Goal: Task Accomplishment & Management: Manage account settings

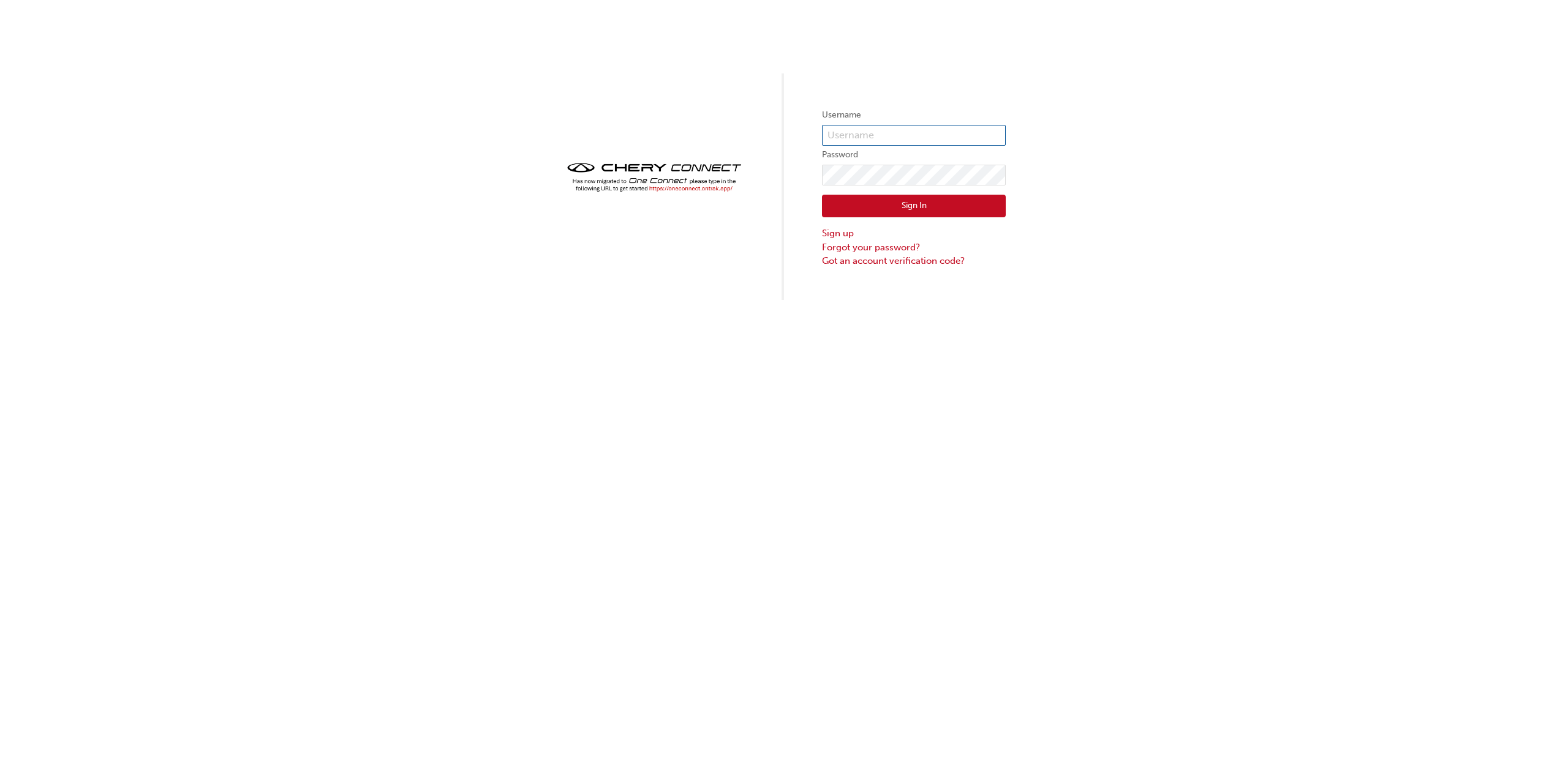
type input "[EMAIL_ADDRESS][DOMAIN_NAME]"
click at [917, 200] on button "Sign In" at bounding box center [914, 206] width 184 height 24
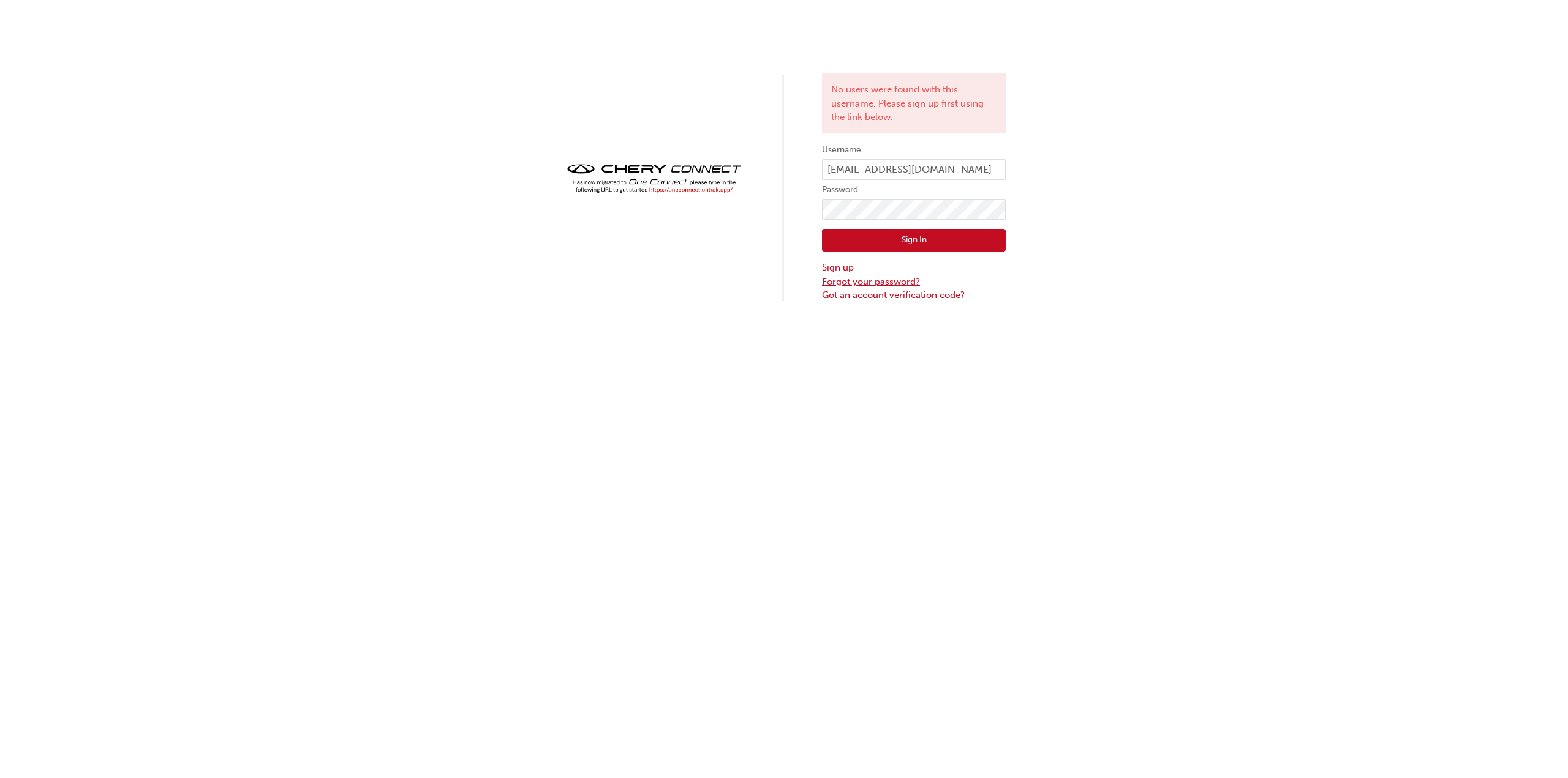
click at [883, 281] on link "Forgot your password?" at bounding box center [914, 282] width 184 height 14
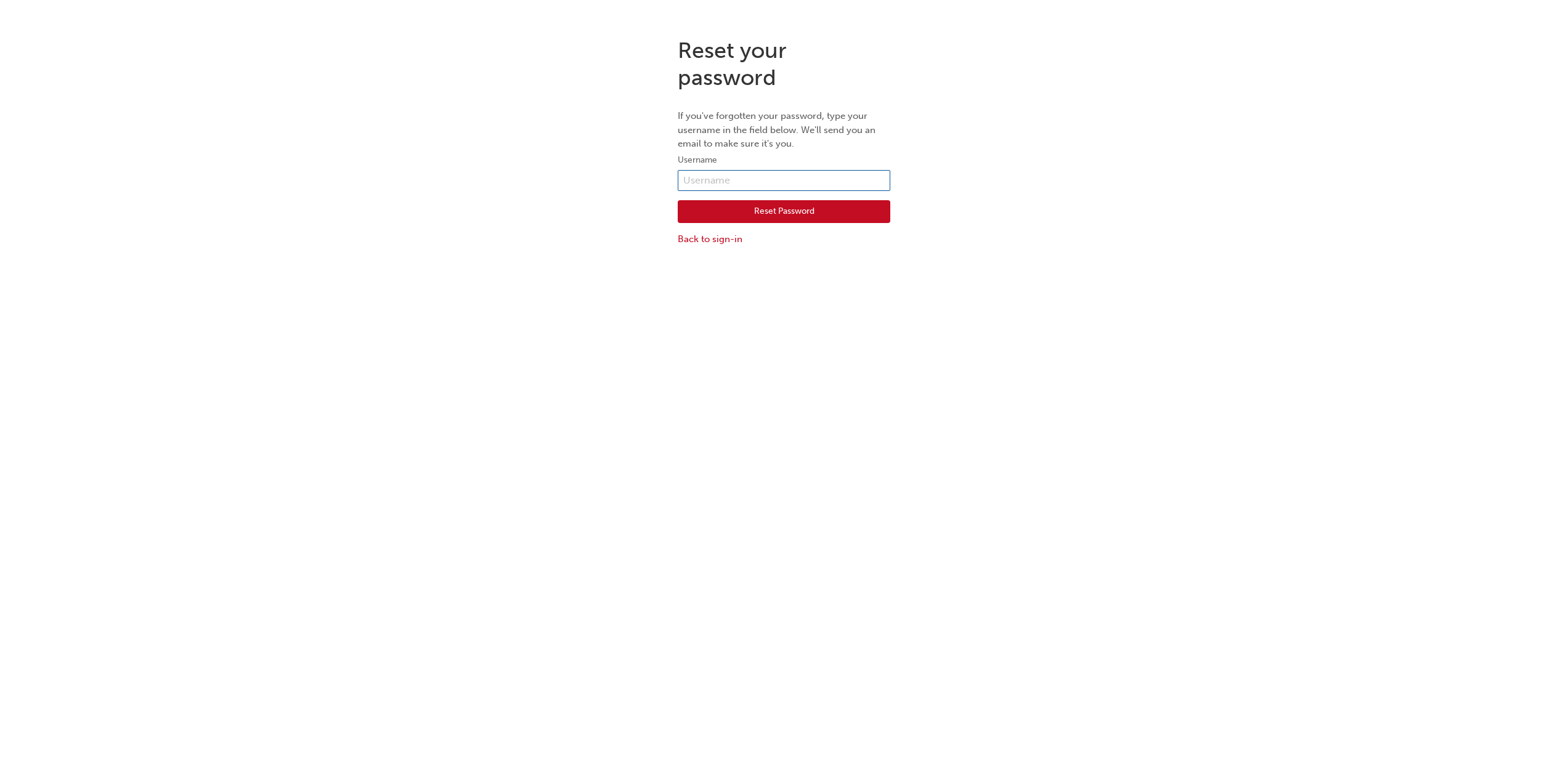
click at [830, 180] on input "text" at bounding box center [784, 181] width 212 height 21
type input "[EMAIL_ADDRESS][DOMAIN_NAME]"
click at [836, 204] on button "Reset Password" at bounding box center [784, 212] width 212 height 24
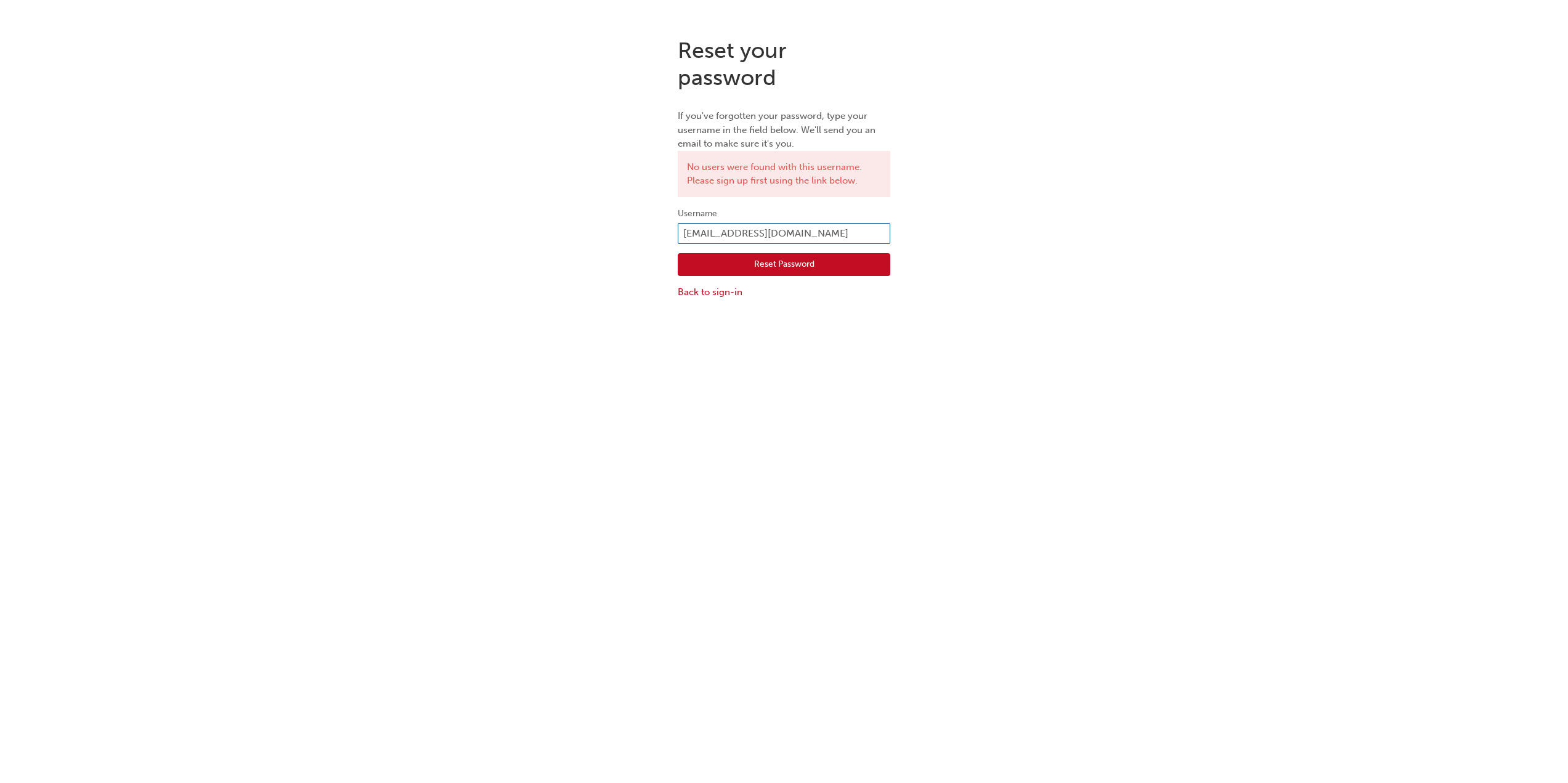
click at [815, 236] on input "[EMAIL_ADDRESS][DOMAIN_NAME]" at bounding box center [784, 234] width 212 height 21
drag, startPoint x: 938, startPoint y: 215, endPoint x: 961, endPoint y: 240, distance: 34.0
click at [962, 241] on div "Reset your password If you've forgotten your password, type your username in th…" at bounding box center [784, 168] width 1568 height 281
click at [695, 298] on link "Back to sign-in" at bounding box center [784, 293] width 212 height 14
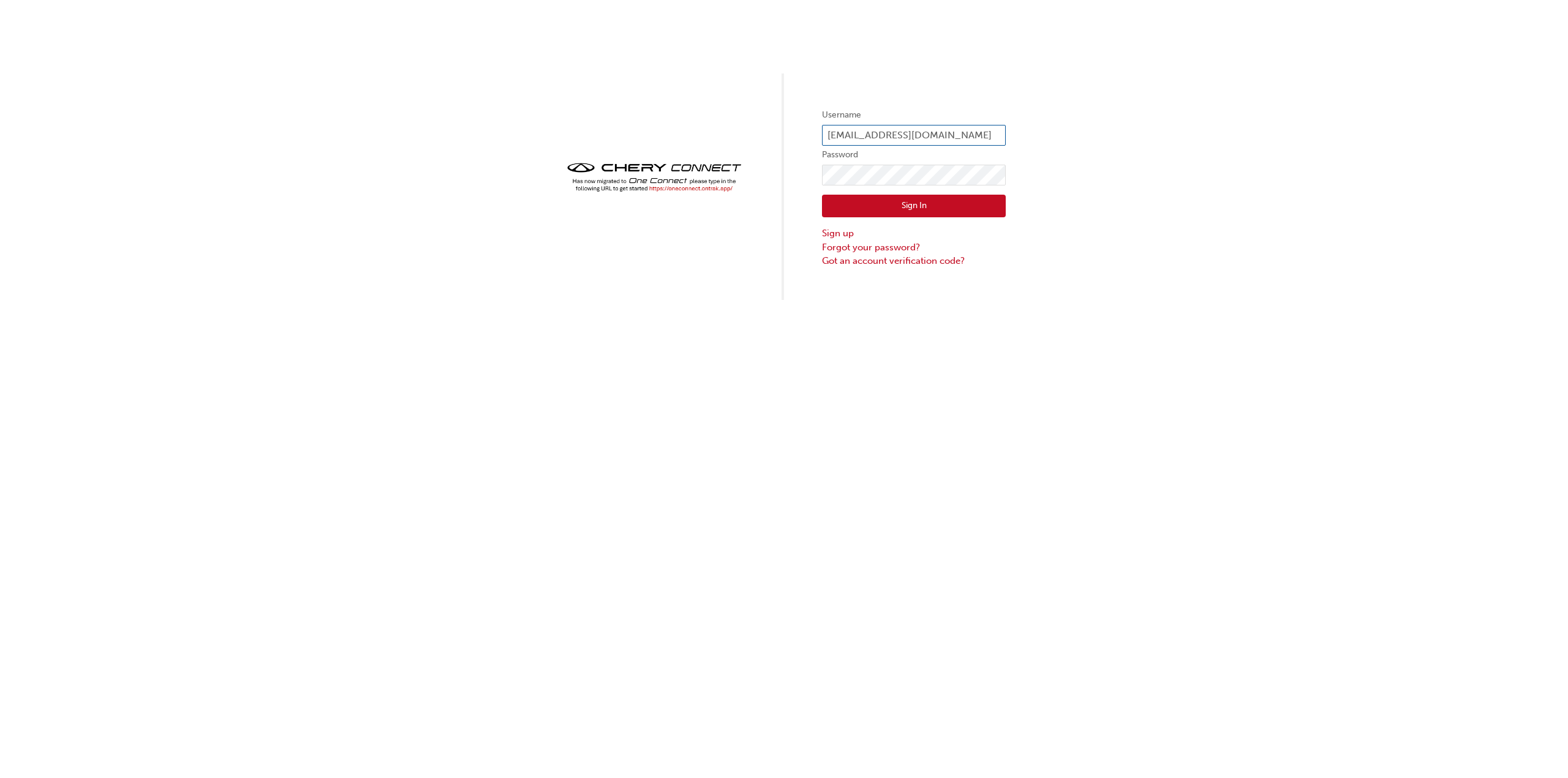
click at [977, 133] on input "[EMAIL_ADDRESS][DOMAIN_NAME]" at bounding box center [914, 136] width 184 height 21
click at [966, 137] on input "[EMAIL_ADDRESS][DOMAIN_NAME]" at bounding box center [914, 136] width 184 height 21
click at [965, 136] on input "[EMAIL_ADDRESS][DOMAIN_NAME]" at bounding box center [914, 136] width 184 height 21
type input "[EMAIL_ADDRESS][DOMAIN_NAME]"
click at [905, 219] on div "Sign In Sign up Forgot your password? Got an account verification code?" at bounding box center [914, 227] width 184 height 82
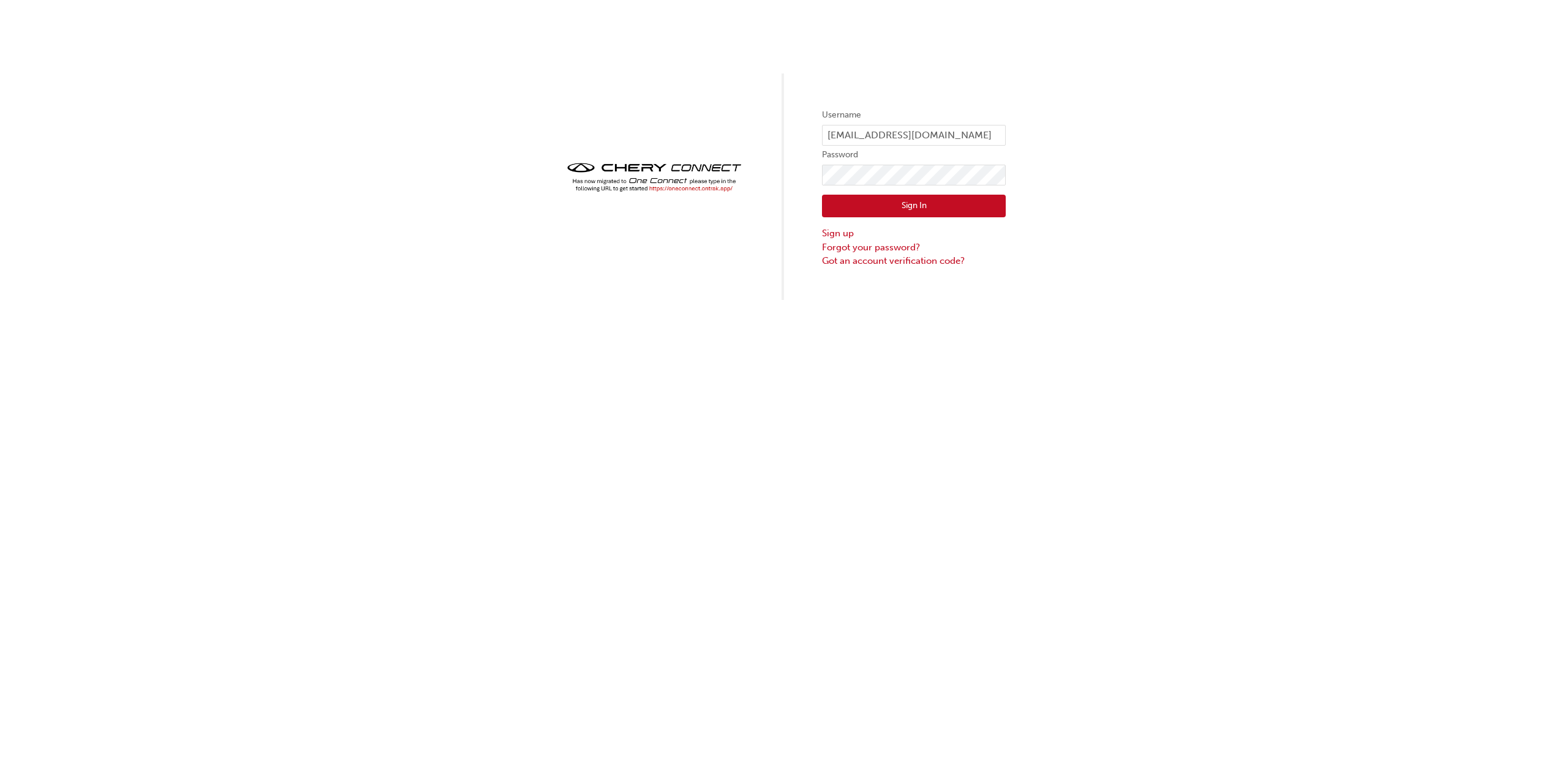
click at [905, 206] on button "Sign In" at bounding box center [914, 206] width 184 height 24
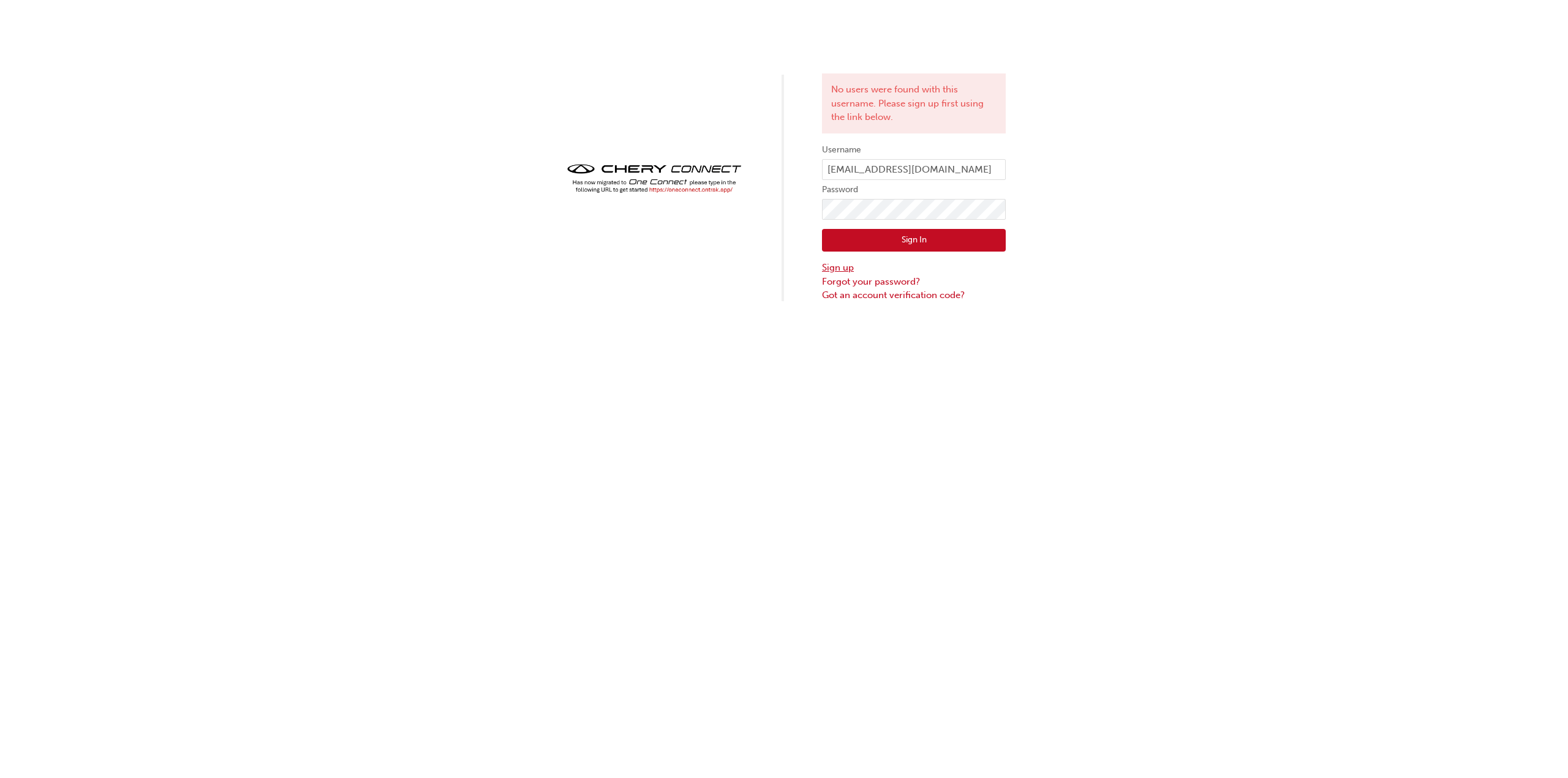
click at [845, 269] on link "Sign up" at bounding box center [914, 268] width 184 height 14
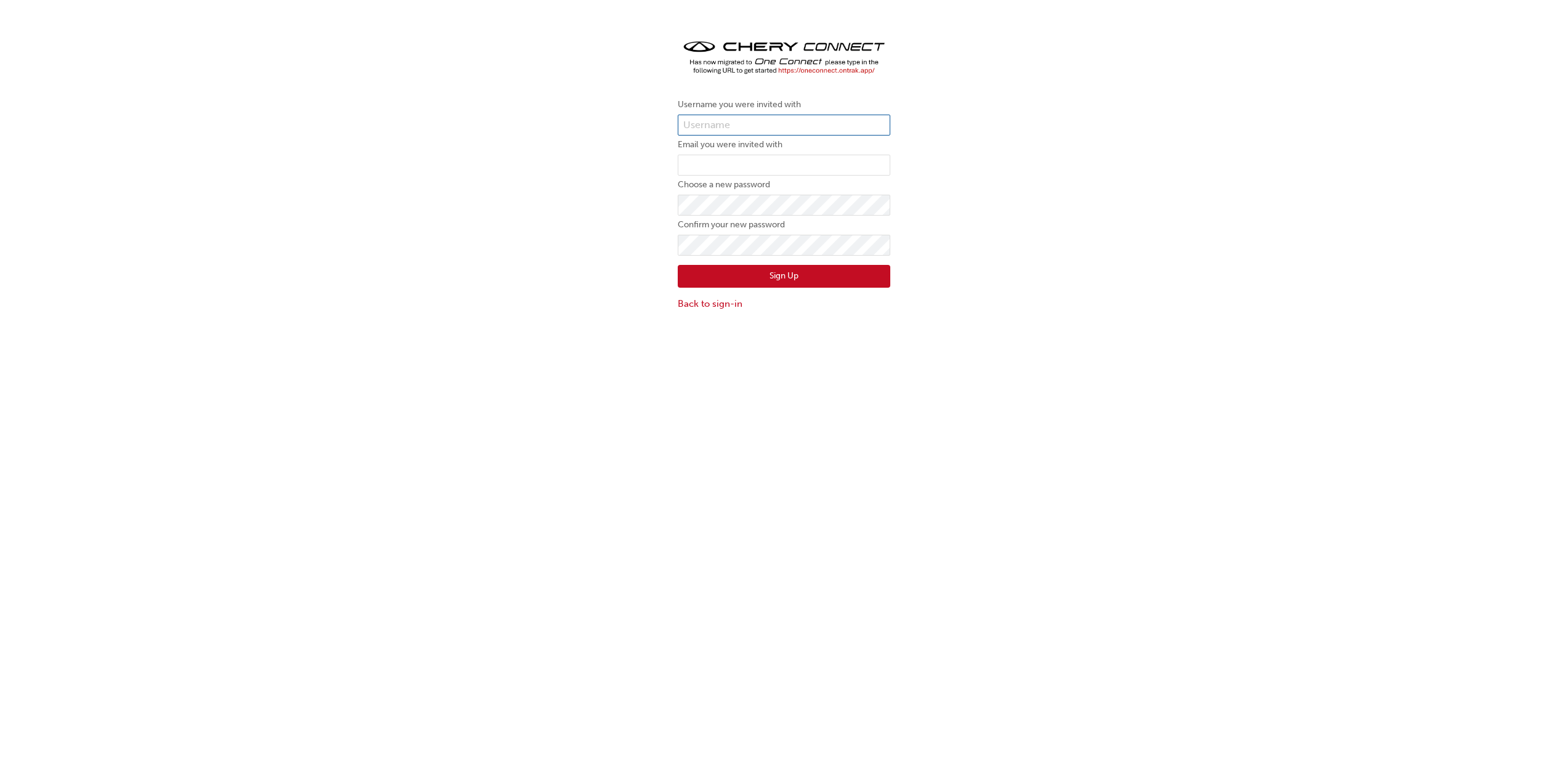
click at [820, 134] on input "text" at bounding box center [784, 125] width 212 height 21
type input "O"
type input "[EMAIL_ADDRESS][DOMAIN_NAME]"
click at [824, 163] on input "email" at bounding box center [784, 165] width 212 height 21
type input "[EMAIL_ADDRESS][DOMAIN_NAME]"
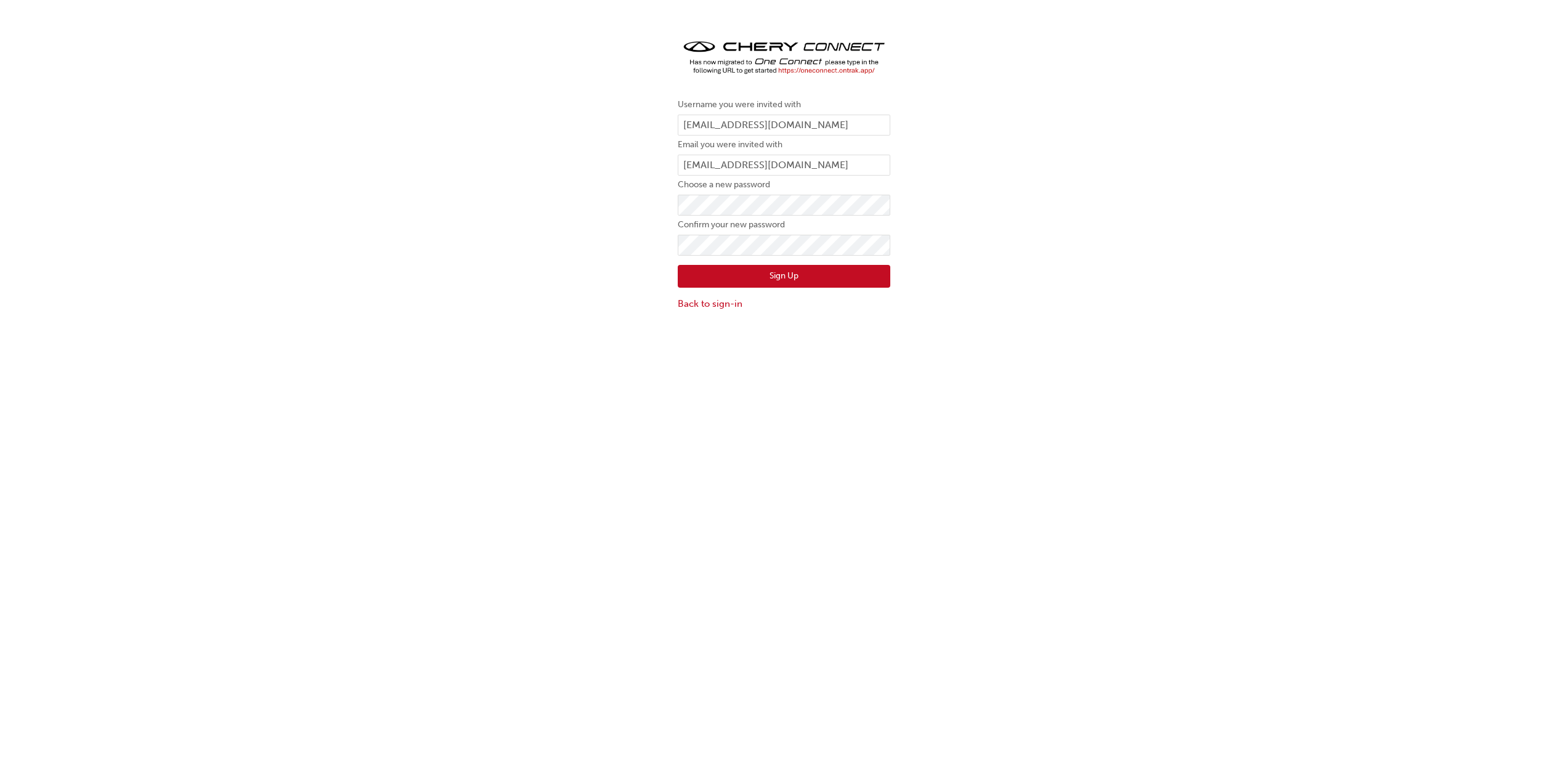
click at [1030, 369] on div "Username you were invited with [EMAIL_ADDRESS][DOMAIN_NAME] Email you were invi…" at bounding box center [784, 419] width 1568 height 783
click at [867, 276] on button "Sign Up" at bounding box center [784, 277] width 212 height 24
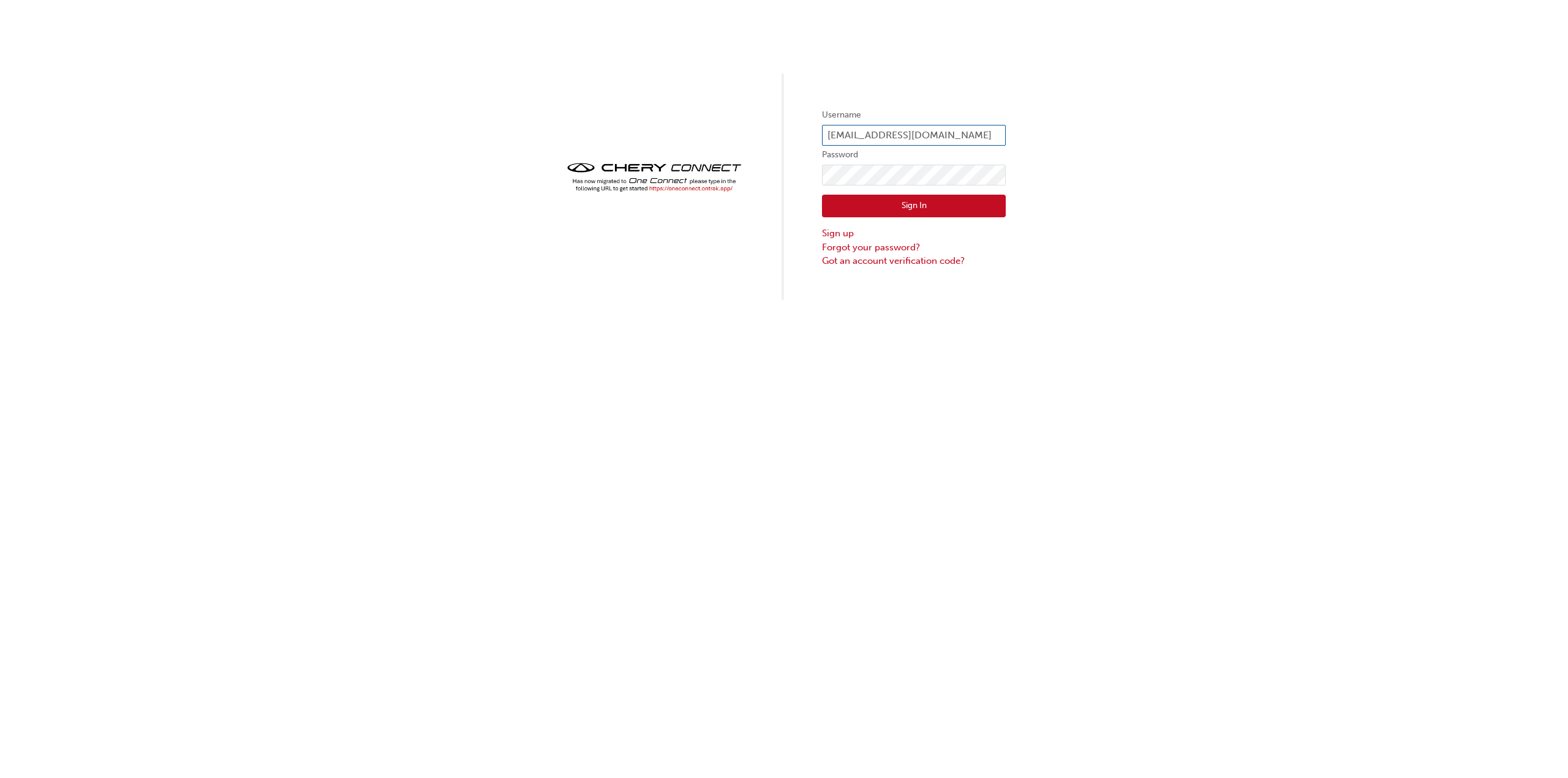
click at [981, 138] on input "[EMAIL_ADDRESS][DOMAIN_NAME]" at bounding box center [914, 136] width 184 height 21
click at [997, 131] on input "[EMAIL_ADDRESS][DOMAIN_NAME]" at bounding box center [914, 136] width 184 height 21
click at [1004, 135] on input "[EMAIL_ADDRESS][DOMAIN_NAME]" at bounding box center [914, 136] width 184 height 21
type input "o"
